Goal: Information Seeking & Learning: Learn about a topic

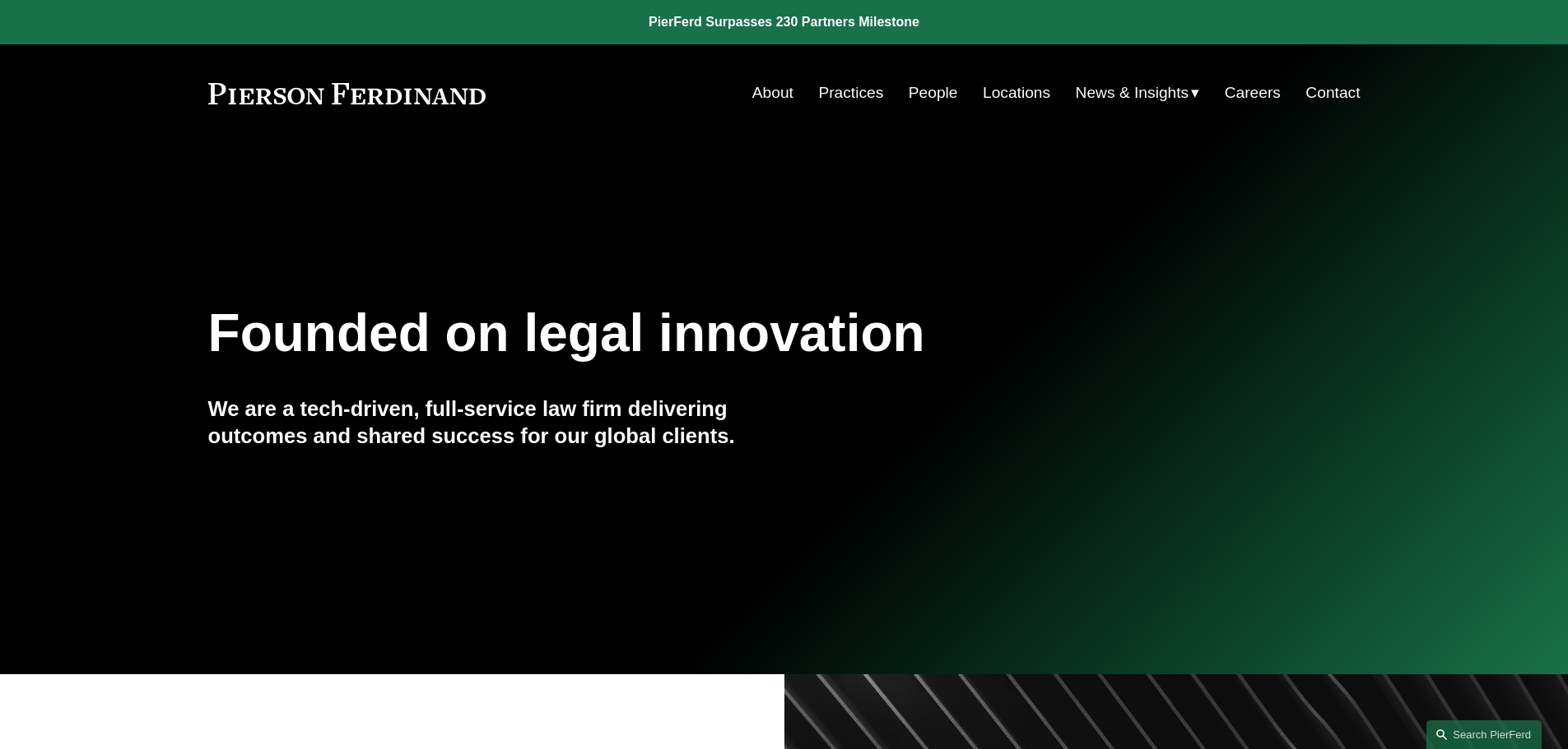
click at [845, 91] on link "Practices" at bounding box center [851, 92] width 65 height 31
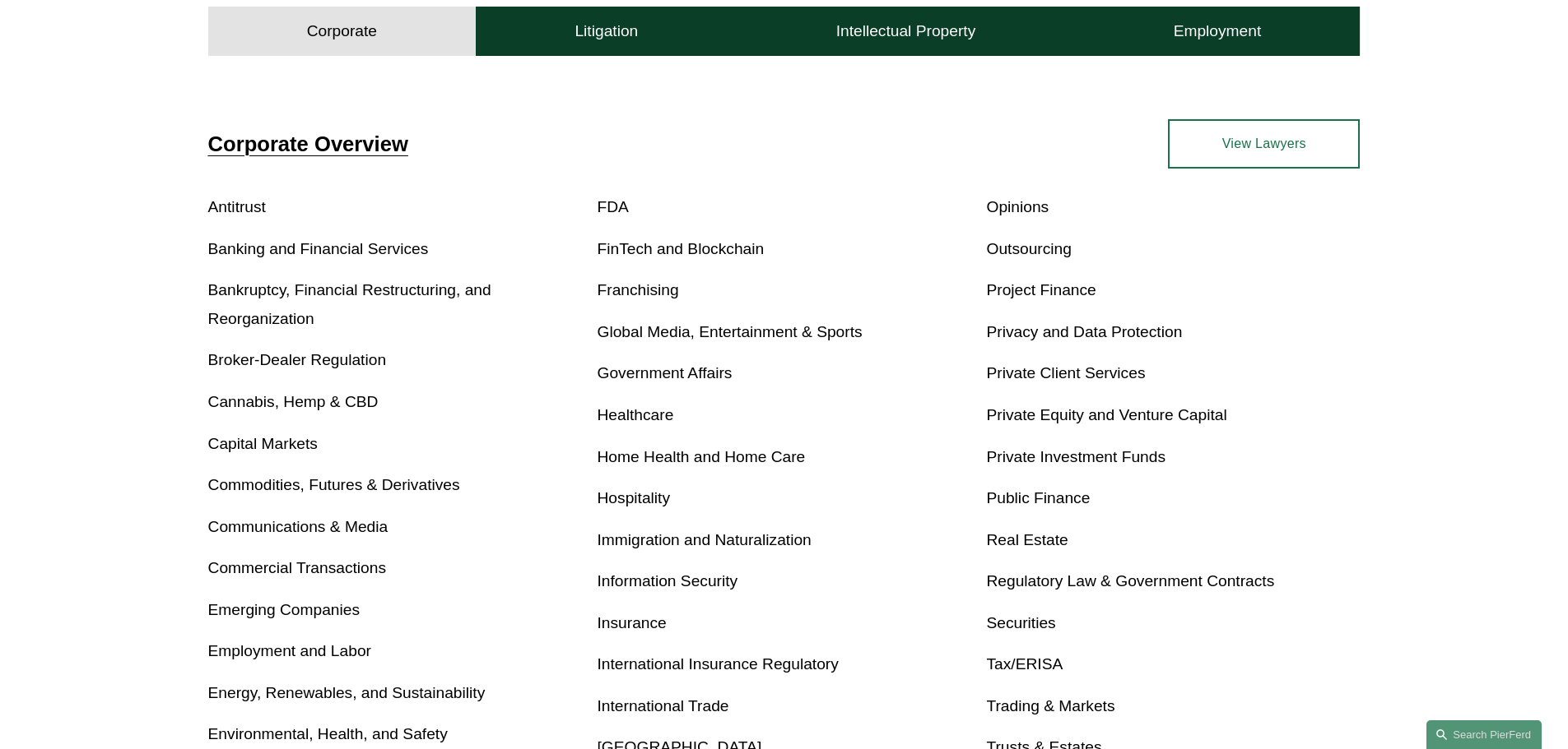
scroll to position [576, 0]
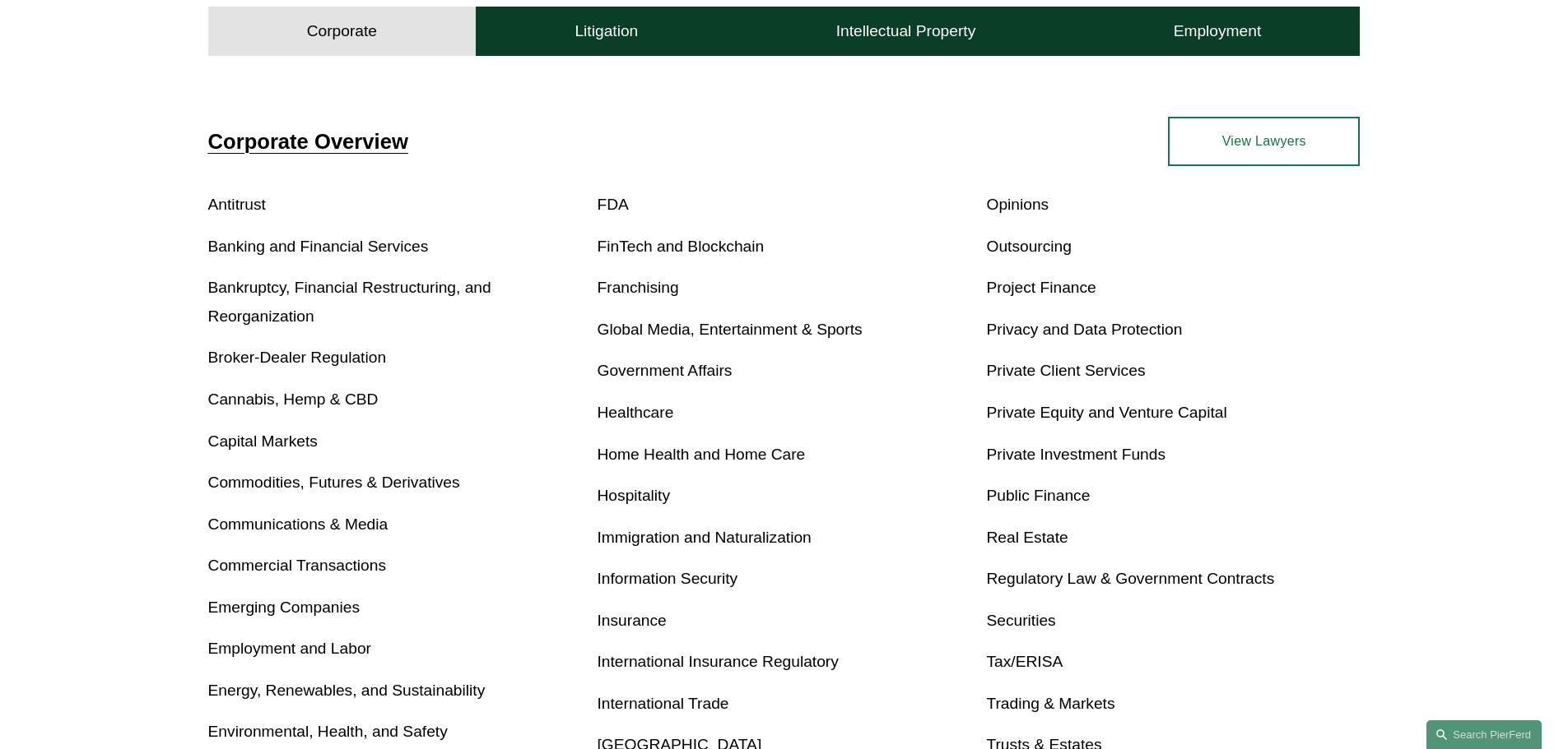
click at [1090, 331] on link "Privacy and Data Protection" at bounding box center [1084, 329] width 196 height 17
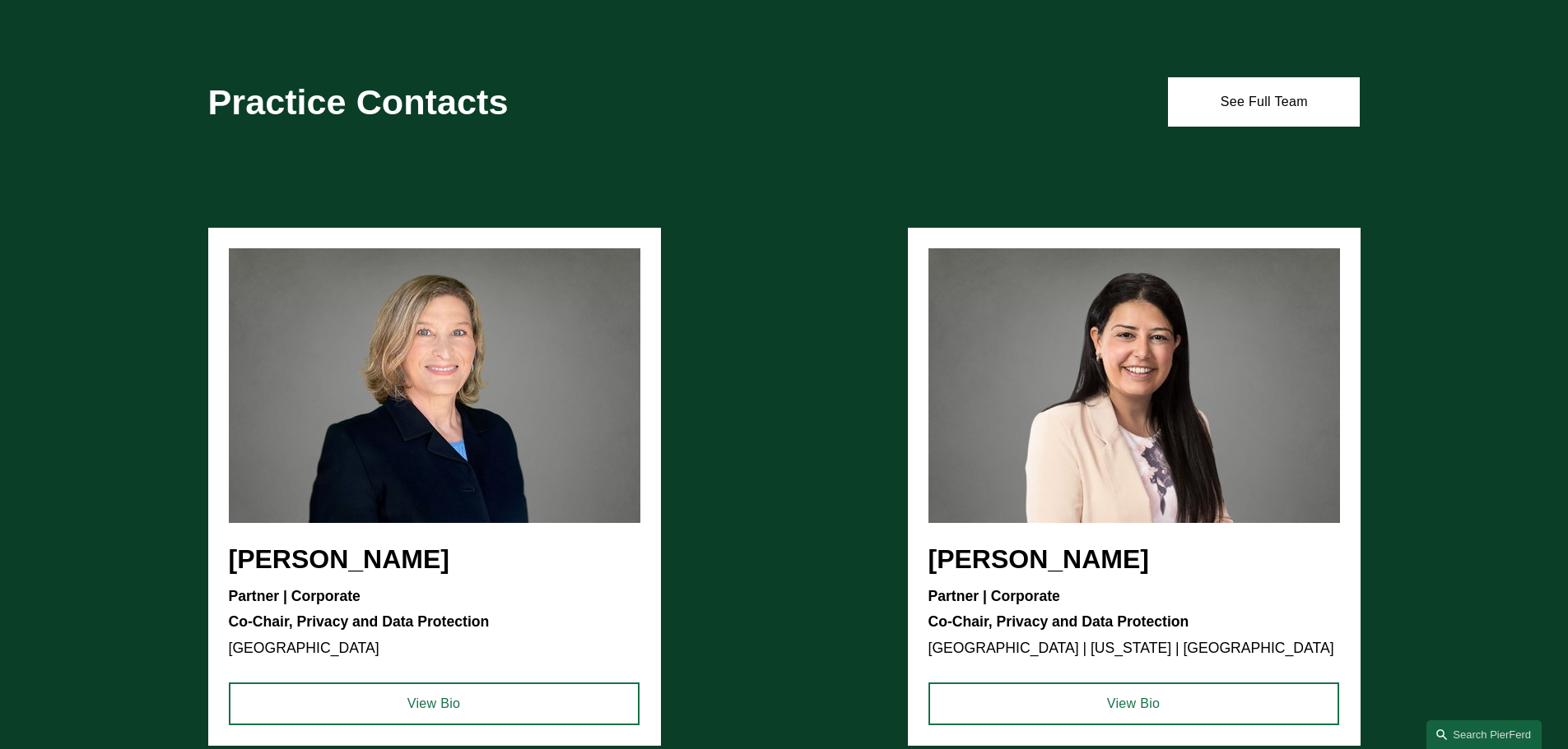
scroll to position [905, 0]
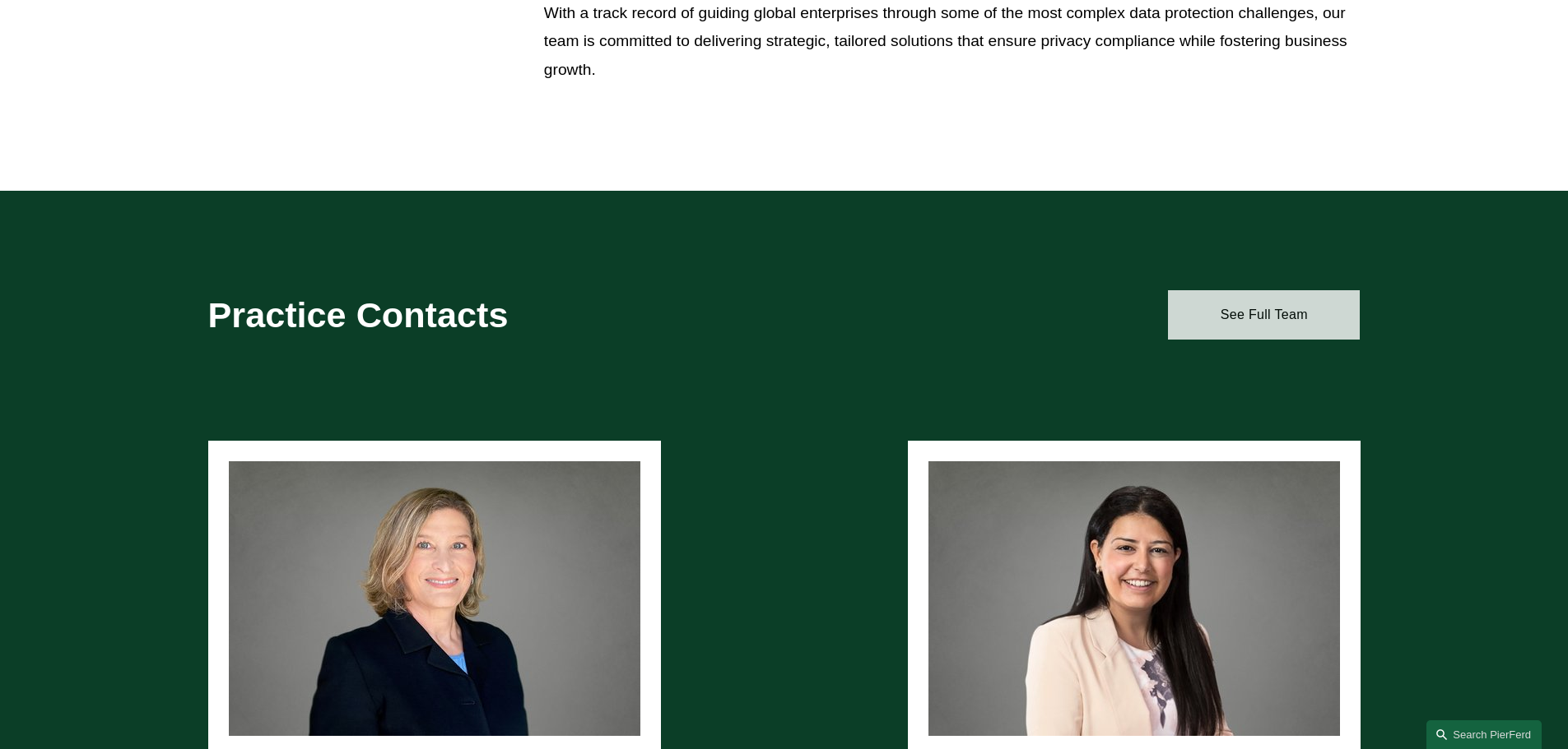
click at [1284, 326] on link "See Full Team" at bounding box center [1264, 314] width 192 height 49
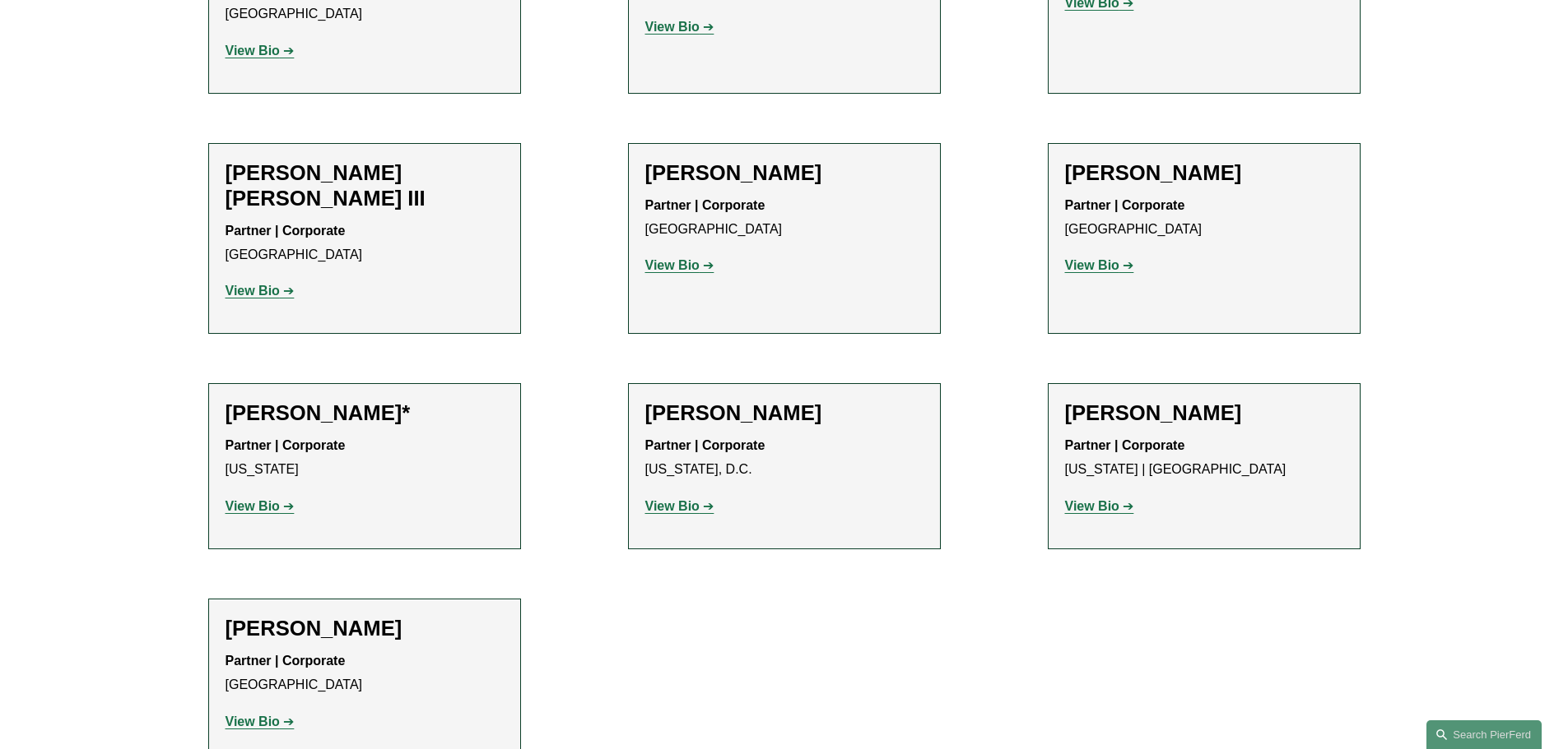
scroll to position [1399, 0]
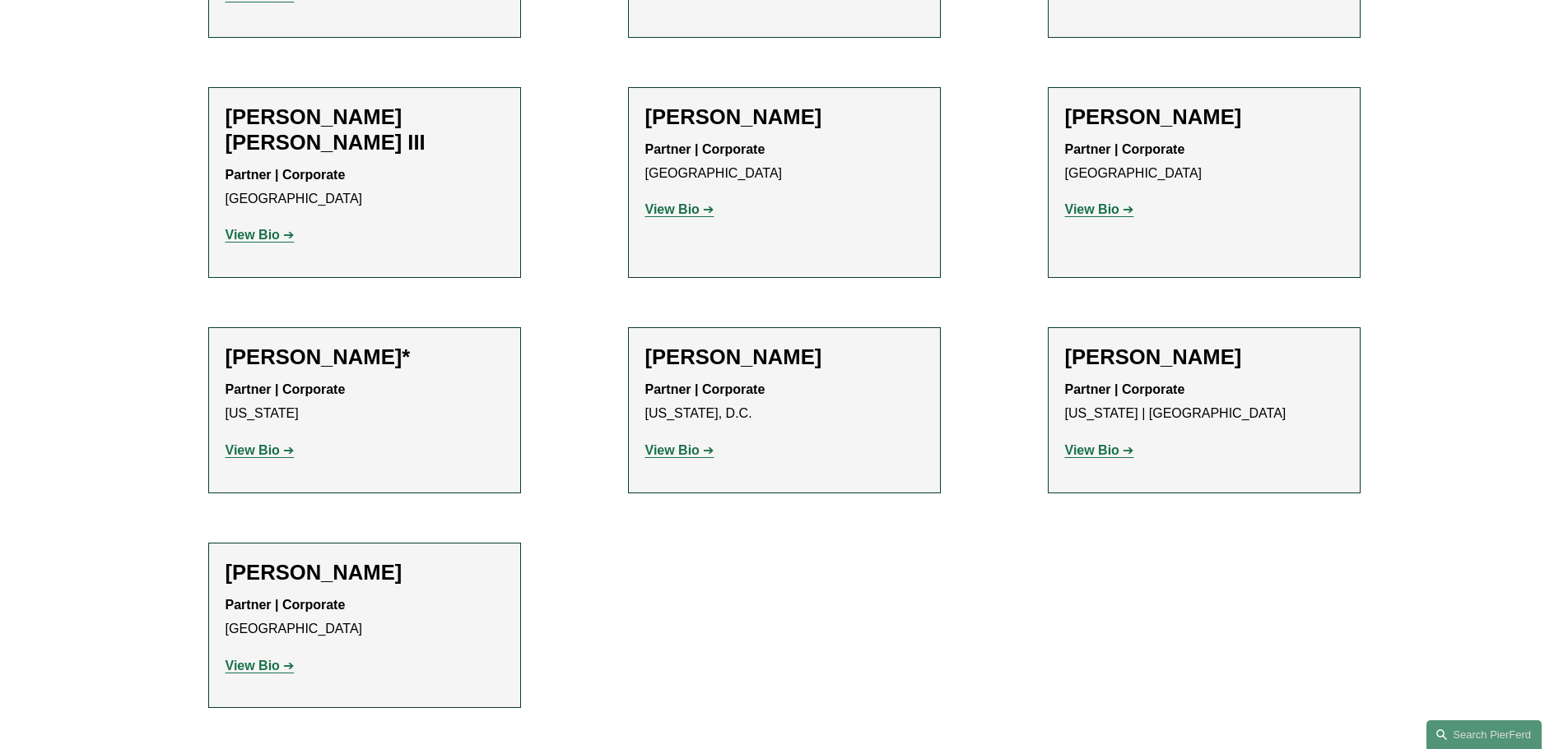
click at [1103, 202] on strong "View Bio" at bounding box center [1092, 210] width 55 height 14
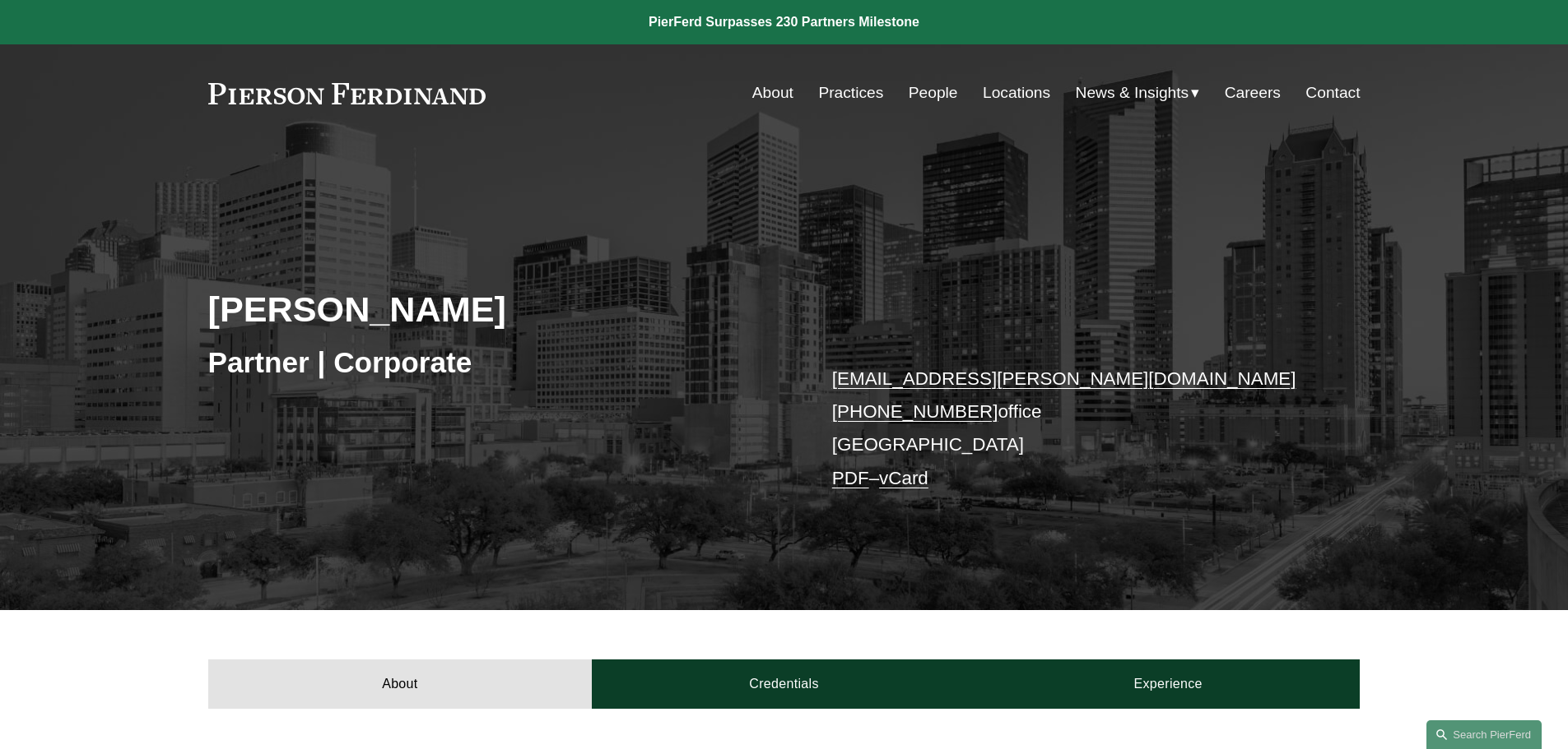
click at [836, 92] on link "Practices" at bounding box center [851, 92] width 65 height 31
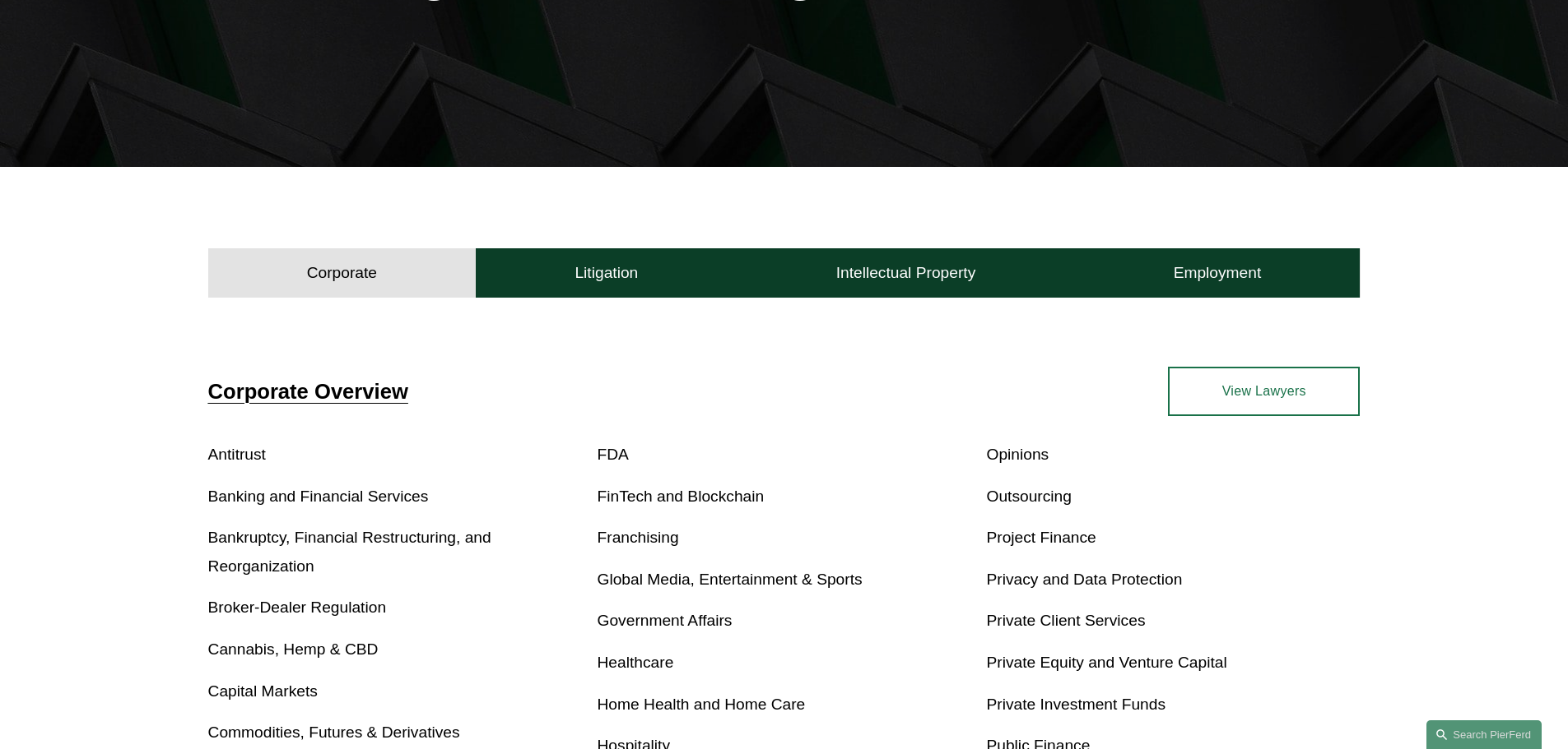
scroll to position [329, 0]
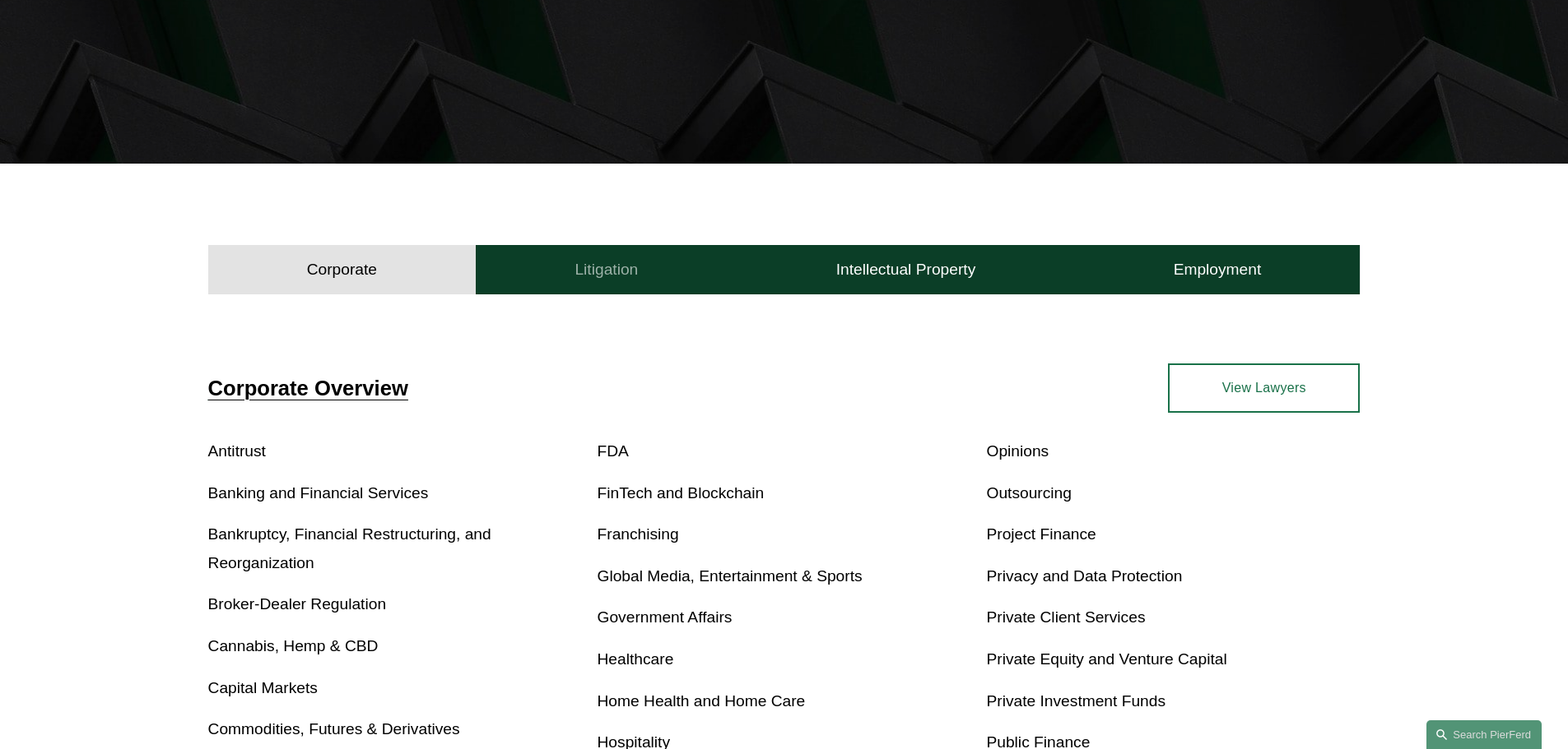
click at [645, 265] on button "Litigation" at bounding box center [606, 270] width 261 height 49
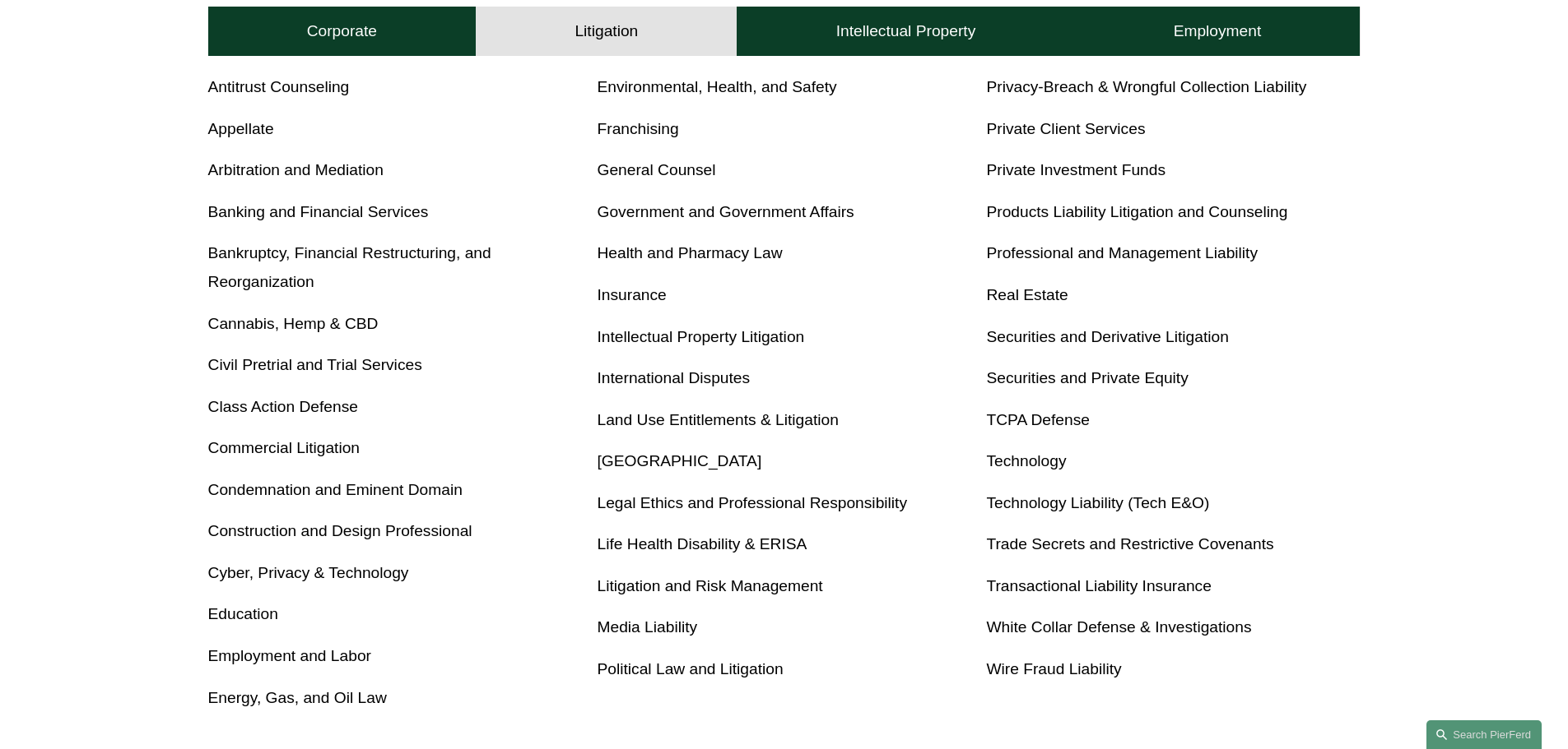
scroll to position [905, 0]
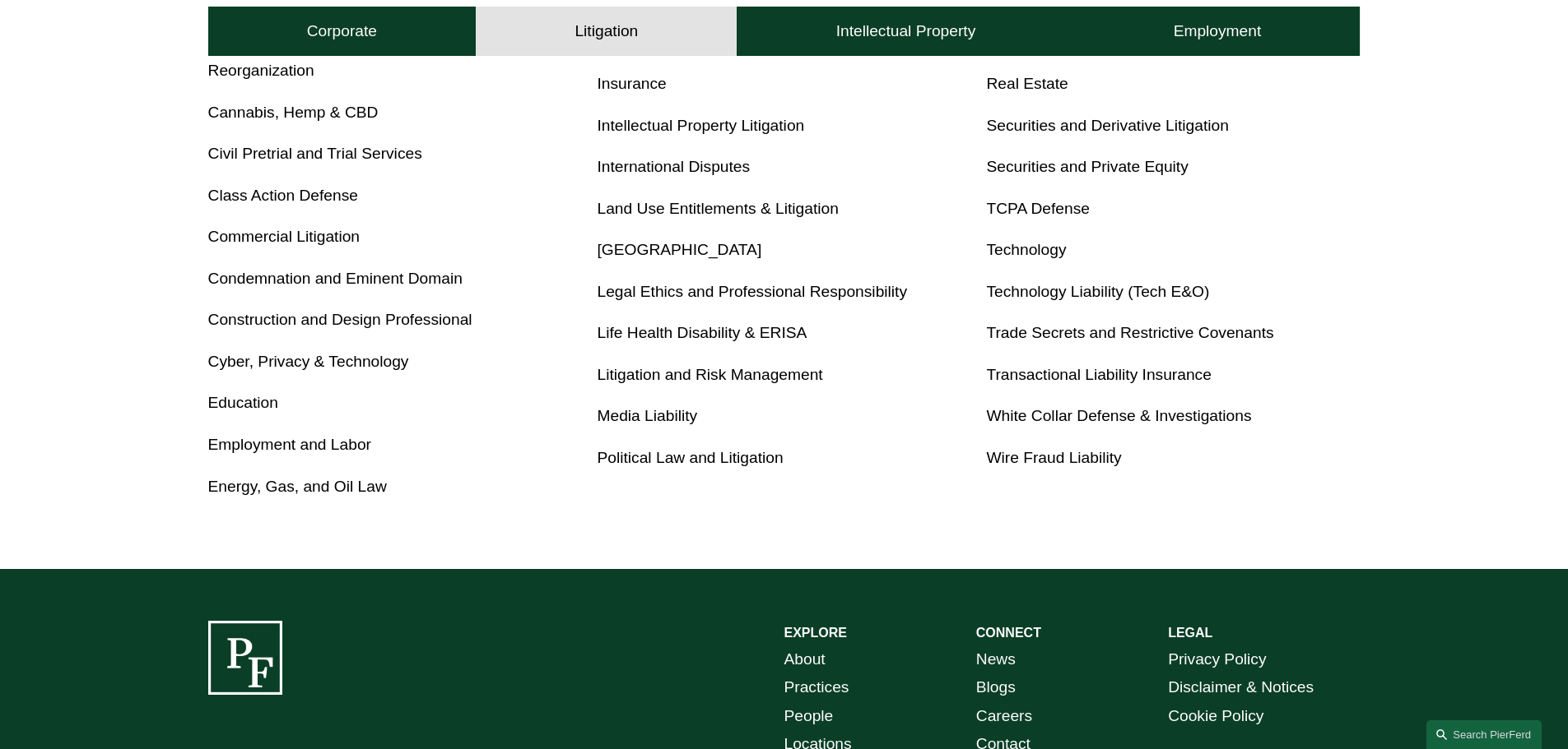
click at [372, 361] on link "Cyber, Privacy & Technology" at bounding box center [308, 361] width 201 height 17
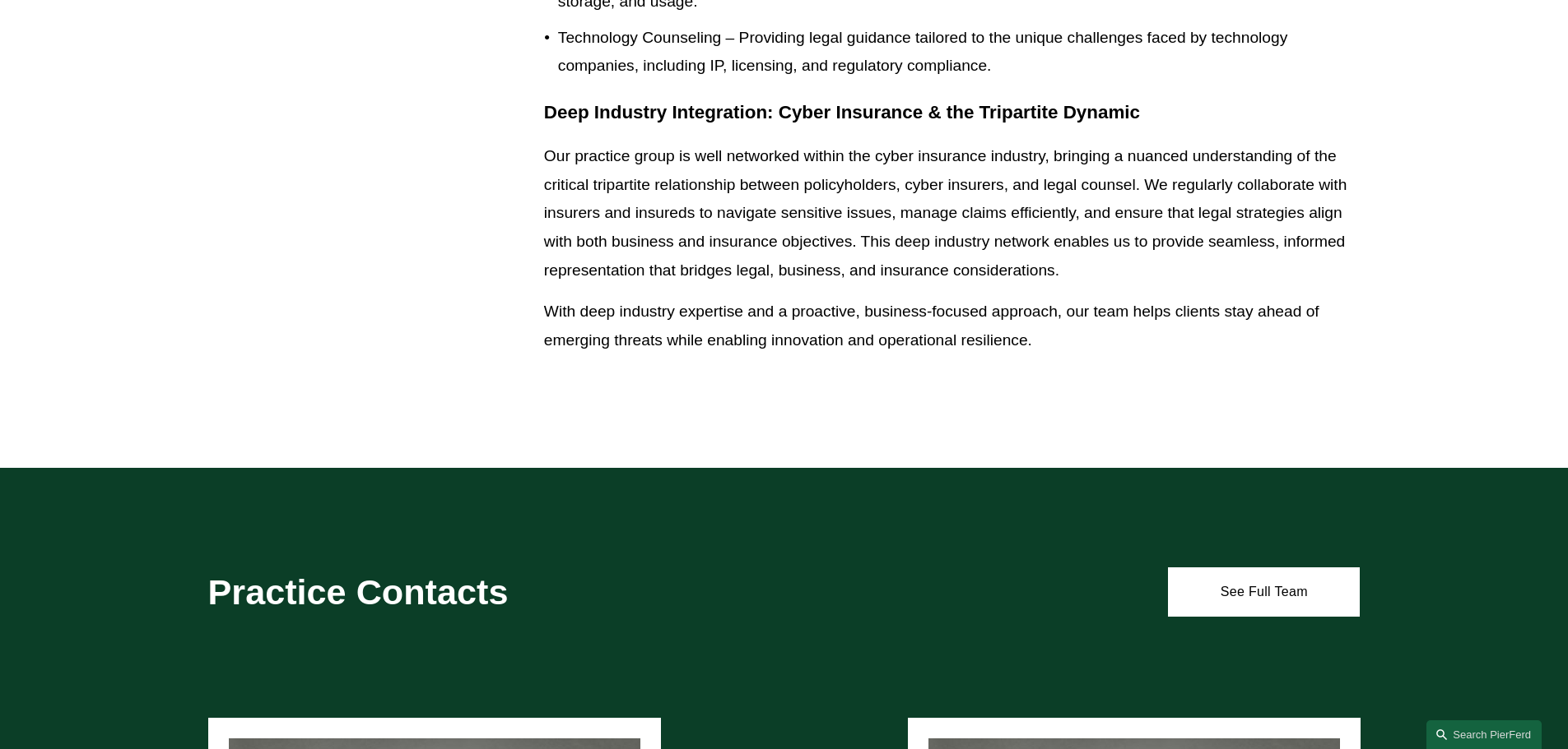
scroll to position [1645, 0]
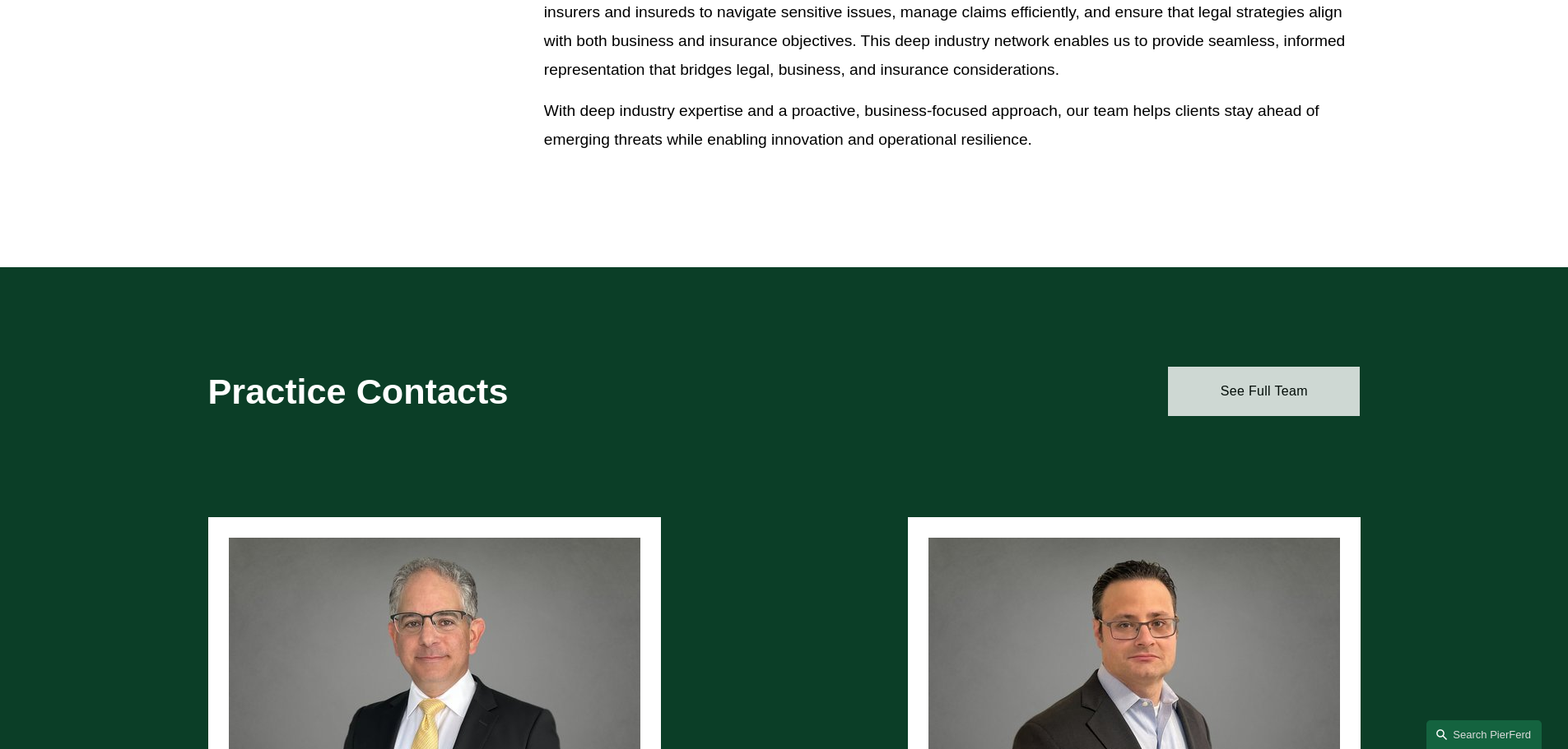
click at [1296, 395] on link "See Full Team" at bounding box center [1264, 392] width 192 height 49
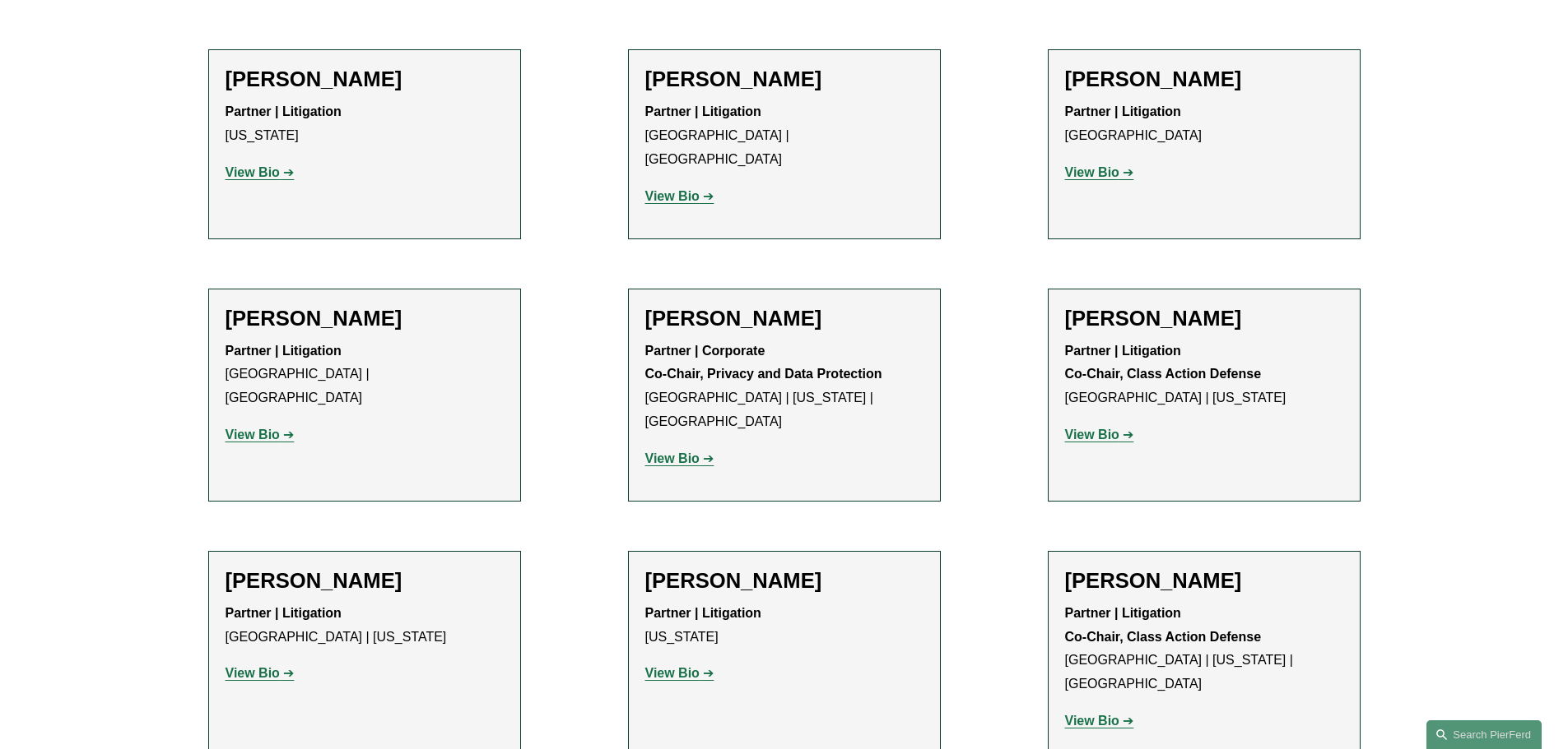
scroll to position [1645, 0]
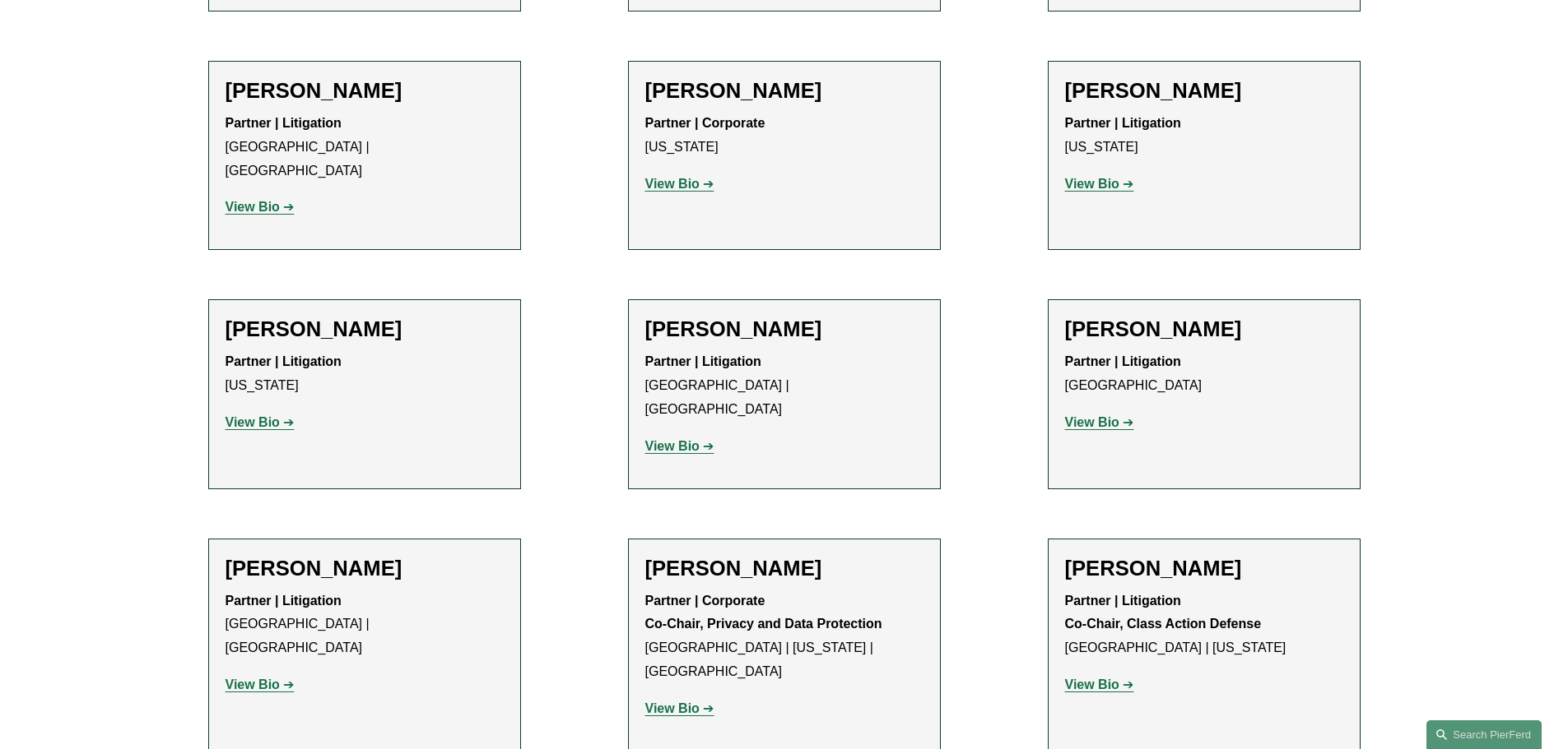
click at [1096, 416] on strong "View Bio" at bounding box center [1092, 423] width 55 height 14
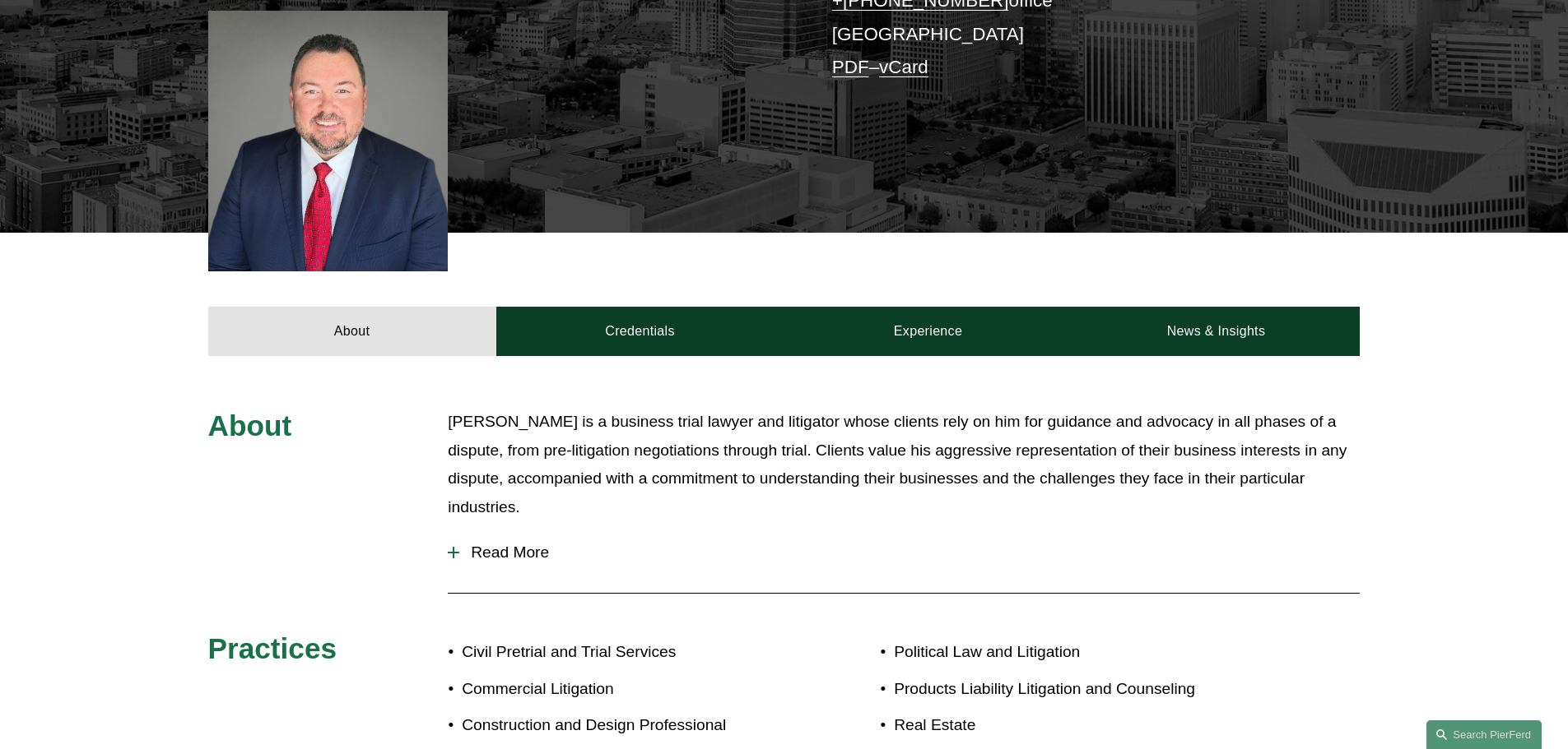
scroll to position [659, 0]
